Goal: Task Accomplishment & Management: Complete application form

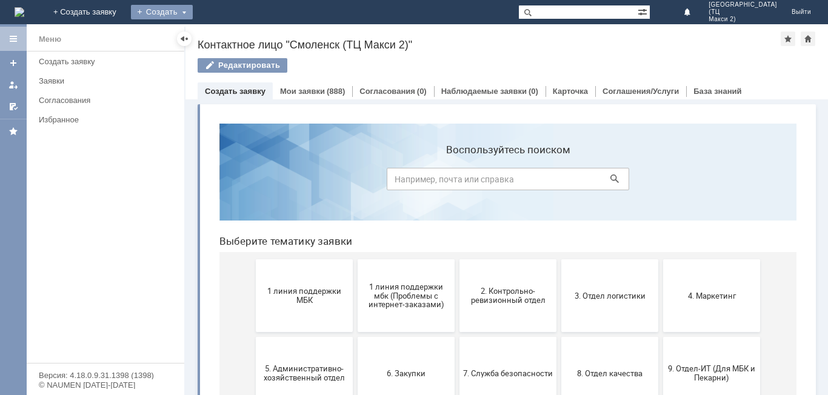
click at [193, 12] on div "Создать" at bounding box center [162, 12] width 62 height 15
click at [225, 30] on link "Заявка" at bounding box center [179, 36] width 92 height 15
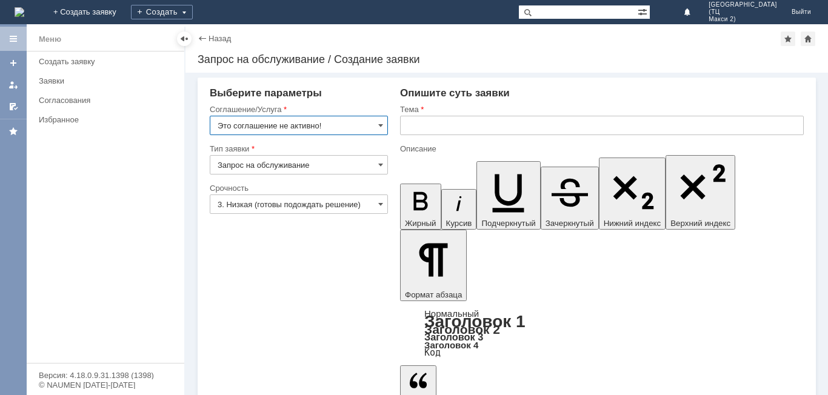
click at [362, 124] on input "Это соглашение не активно!" at bounding box center [299, 125] width 178 height 19
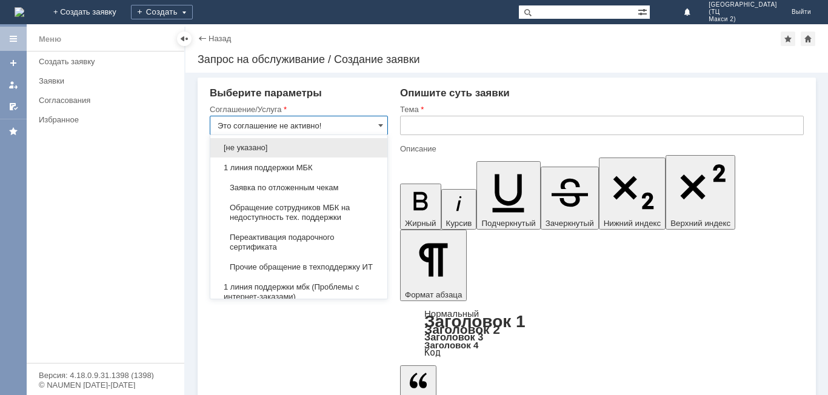
click at [329, 187] on span "Заявка по отложенным чекам" at bounding box center [299, 188] width 162 height 10
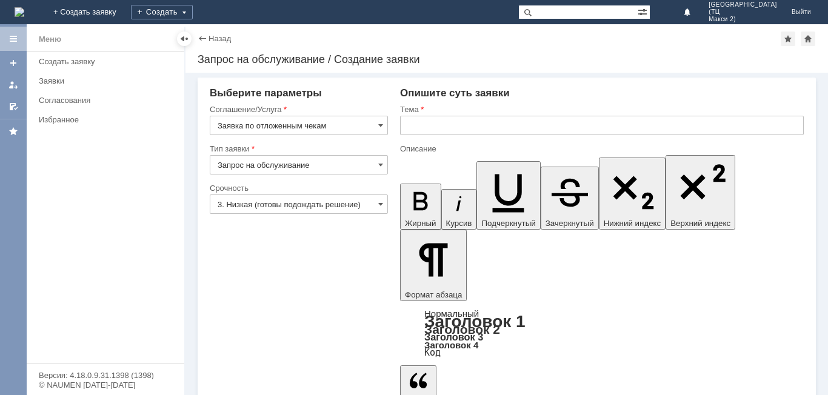
type input "Заявка по отложенным чекам"
click at [430, 122] on input "text" at bounding box center [602, 125] width 404 height 19
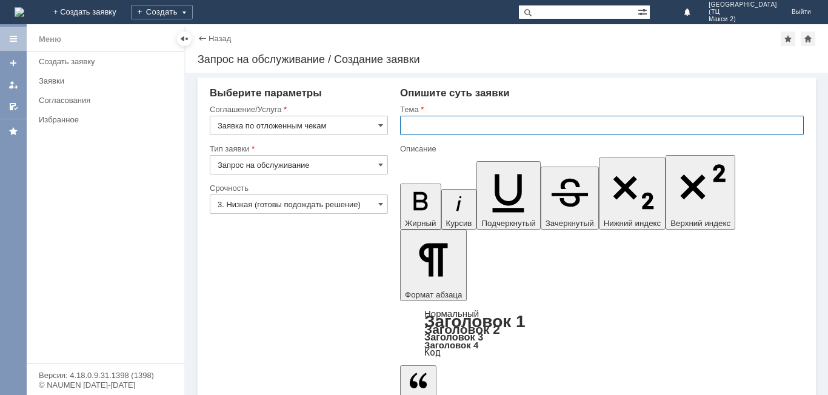
type input "о"
type input "Отложенные чеки"
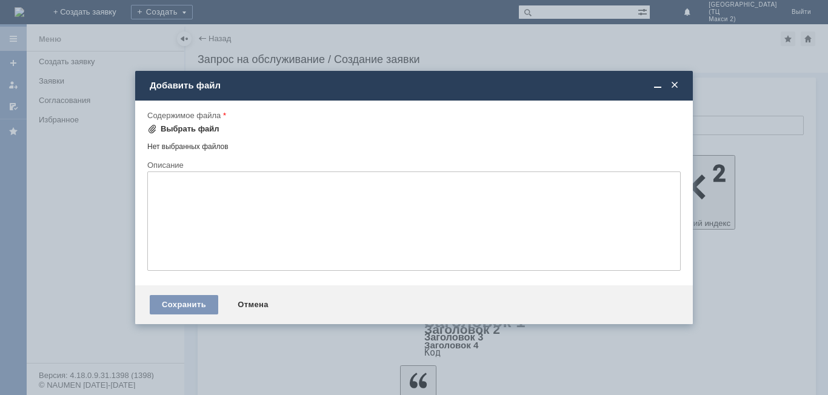
click at [195, 124] on div "Выбрать файл" at bounding box center [183, 129] width 72 height 15
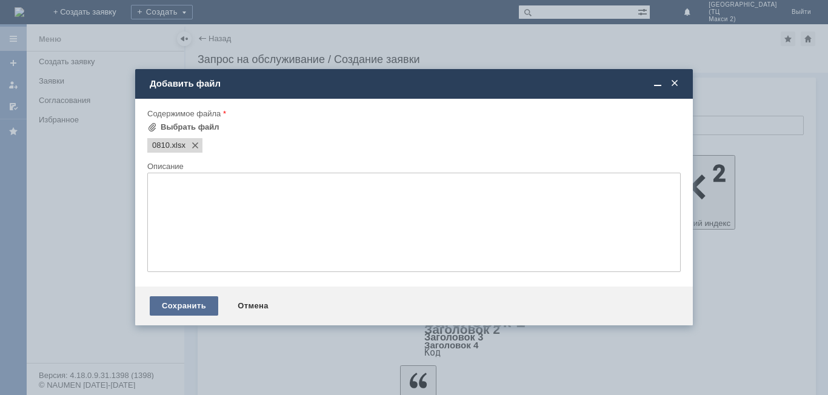
click at [174, 299] on div "Сохранить" at bounding box center [184, 305] width 68 height 19
